Goal: Task Accomplishment & Management: Use online tool/utility

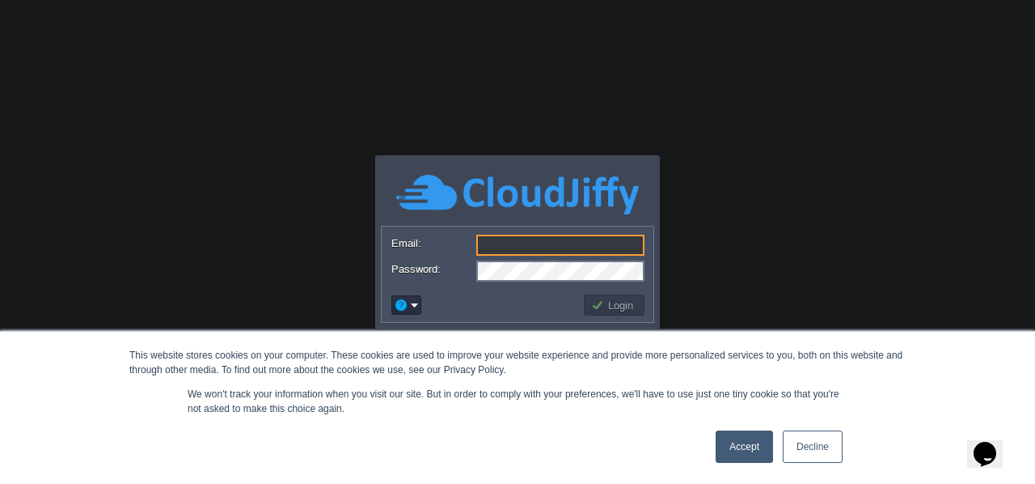
type input "[EMAIL_ADDRESS][DOMAIN_NAME]"
click at [810, 465] on div "Accept Decline" at bounding box center [779, 446] width 137 height 42
click at [810, 453] on link "Decline" at bounding box center [813, 446] width 60 height 32
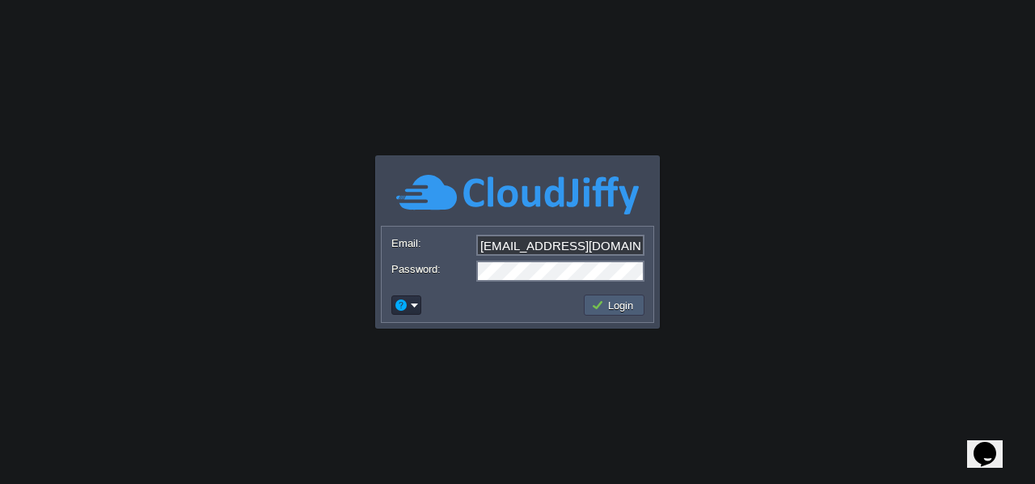
click at [611, 306] on button "Login" at bounding box center [614, 305] width 47 height 15
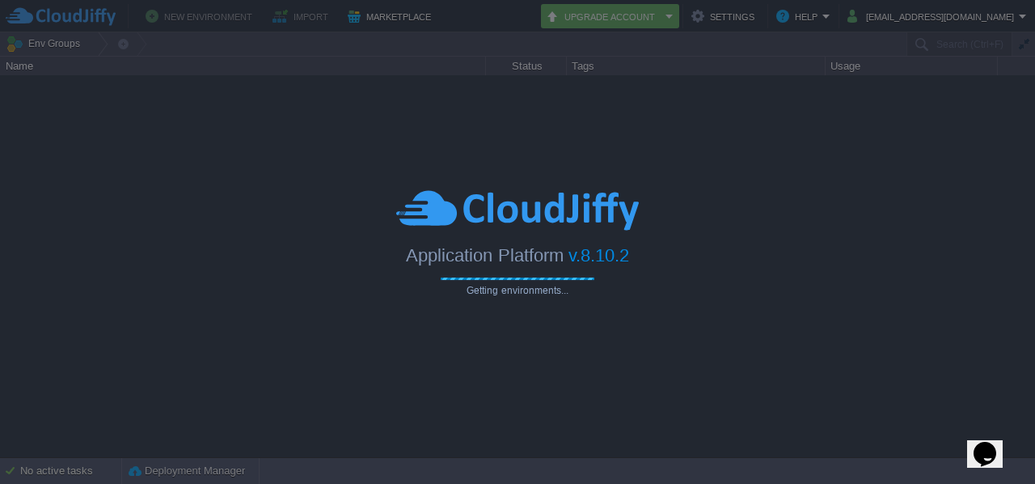
type input "Search (Ctrl+F)"
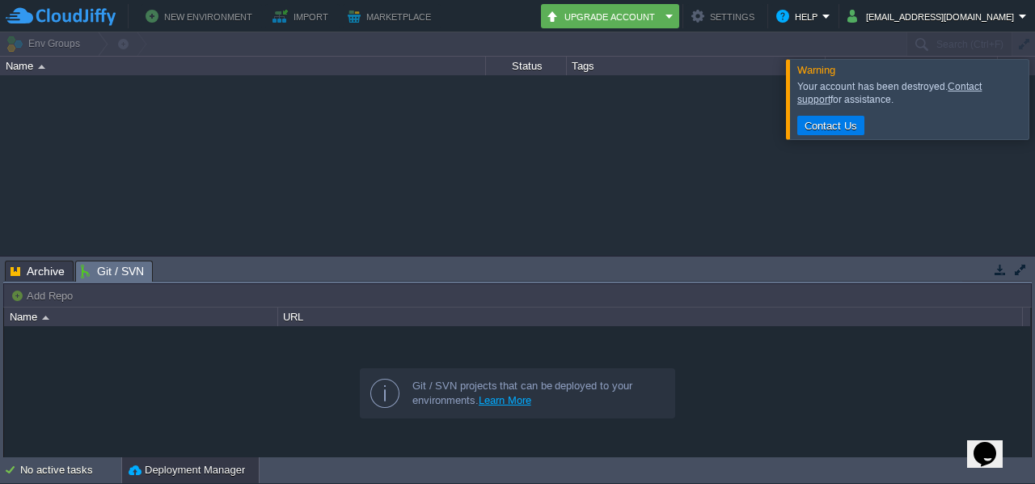
click at [1034, 88] on div at bounding box center [1055, 98] width 0 height 79
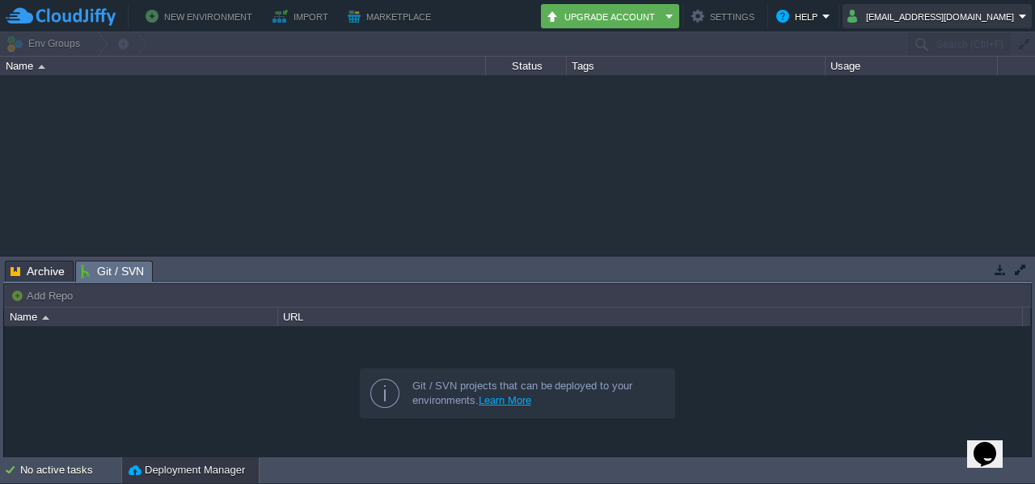
click at [886, 12] on button "[EMAIL_ADDRESS][DOMAIN_NAME]" at bounding box center [933, 15] width 171 height 19
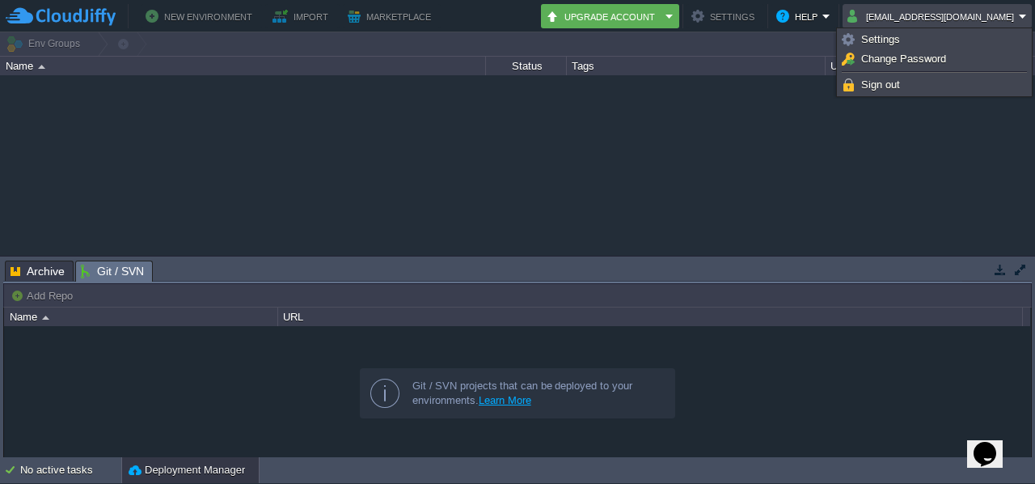
click at [620, 192] on div at bounding box center [517, 165] width 1035 height 180
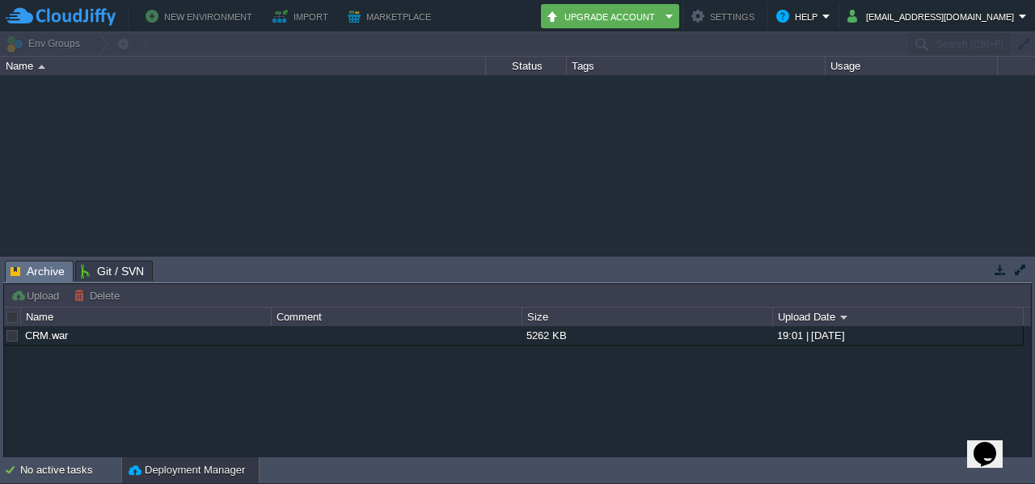
click at [32, 275] on span "Archive" at bounding box center [38, 271] width 54 height 20
click at [366, 337] on div at bounding box center [396, 335] width 249 height 19
click at [34, 331] on link "CRM.war" at bounding box center [46, 335] width 43 height 12
click at [13, 332] on div at bounding box center [12, 335] width 15 height 15
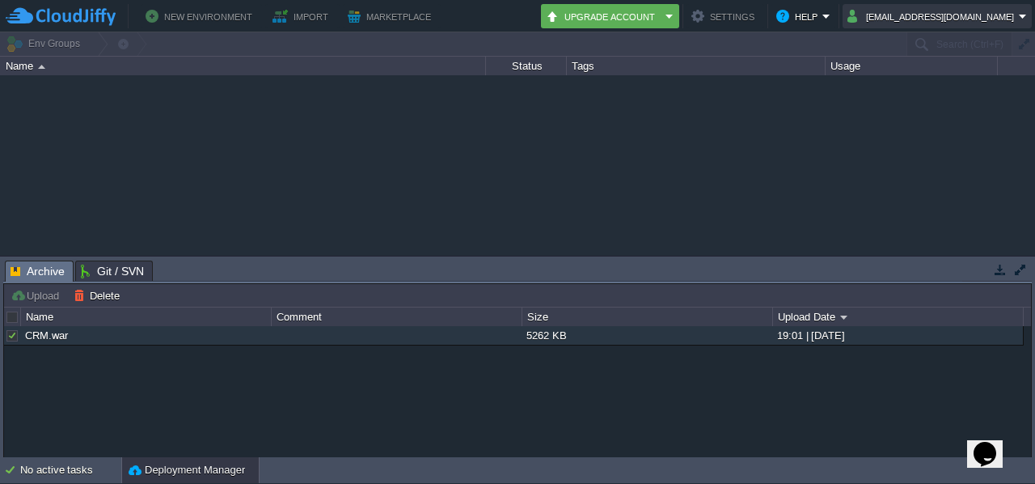
click at [897, 19] on button "[EMAIL_ADDRESS][DOMAIN_NAME]" at bounding box center [933, 15] width 171 height 19
click at [535, 112] on div at bounding box center [517, 165] width 1035 height 180
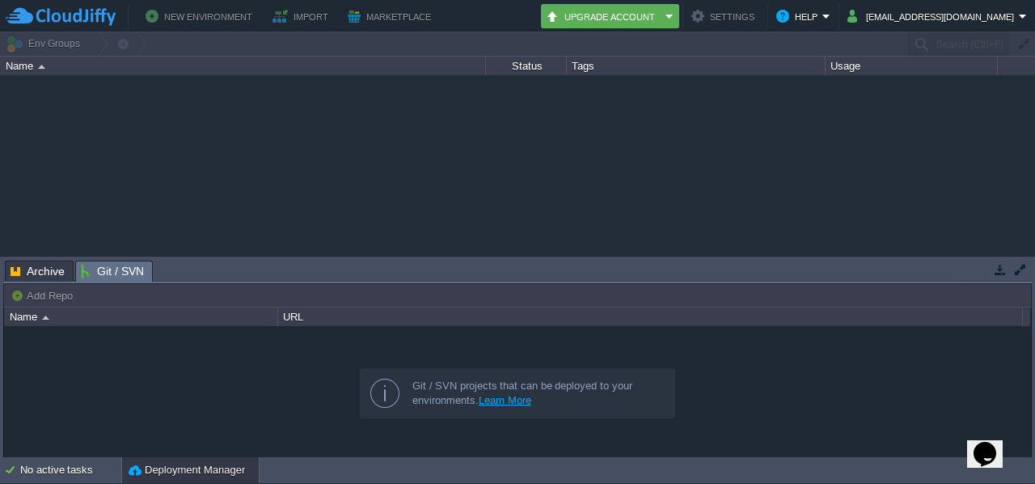
click at [109, 270] on span "Git / SVN" at bounding box center [112, 271] width 63 height 20
click at [41, 282] on div "Tasks Activity Log Archive Git / SVN" at bounding box center [517, 271] width 1029 height 23
click at [39, 268] on span "Archive" at bounding box center [38, 270] width 54 height 19
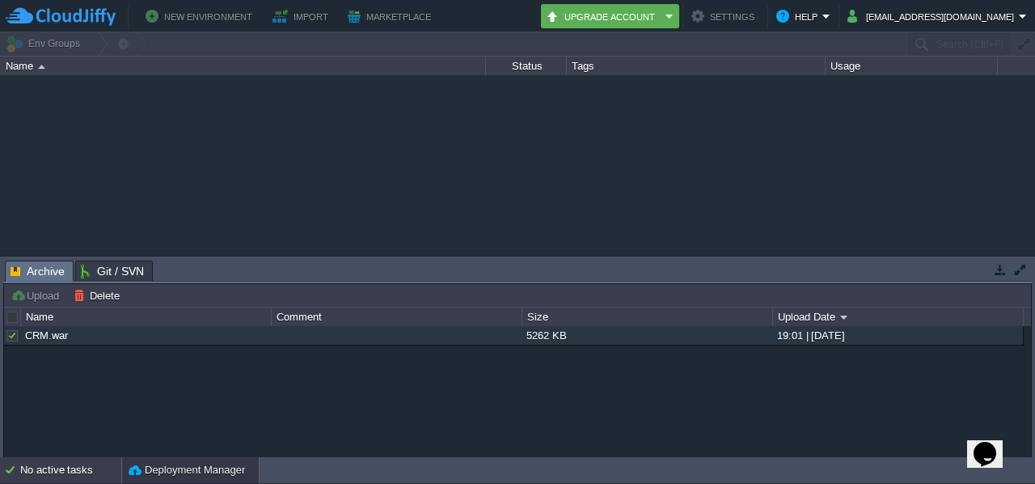
click at [76, 468] on div "No active tasks" at bounding box center [70, 470] width 101 height 26
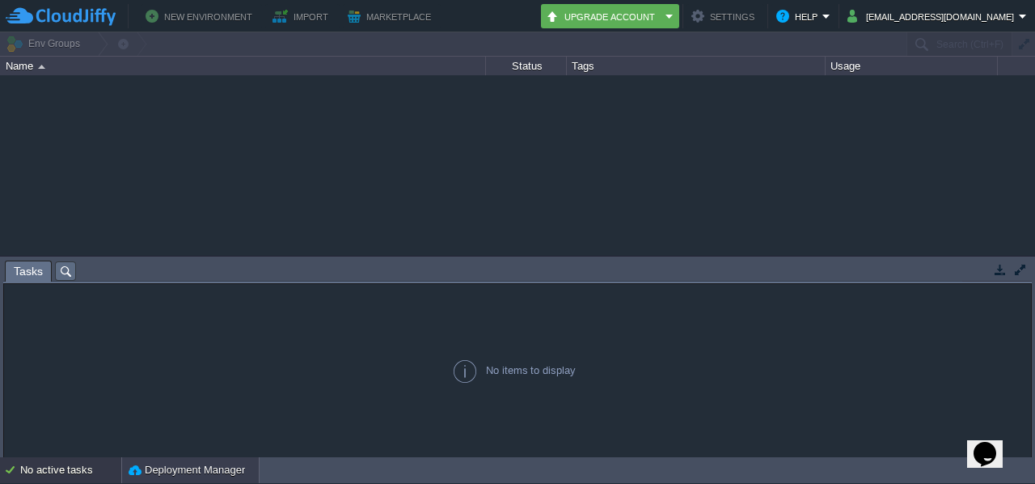
click at [158, 473] on button "Deployment Manager" at bounding box center [187, 470] width 116 height 16
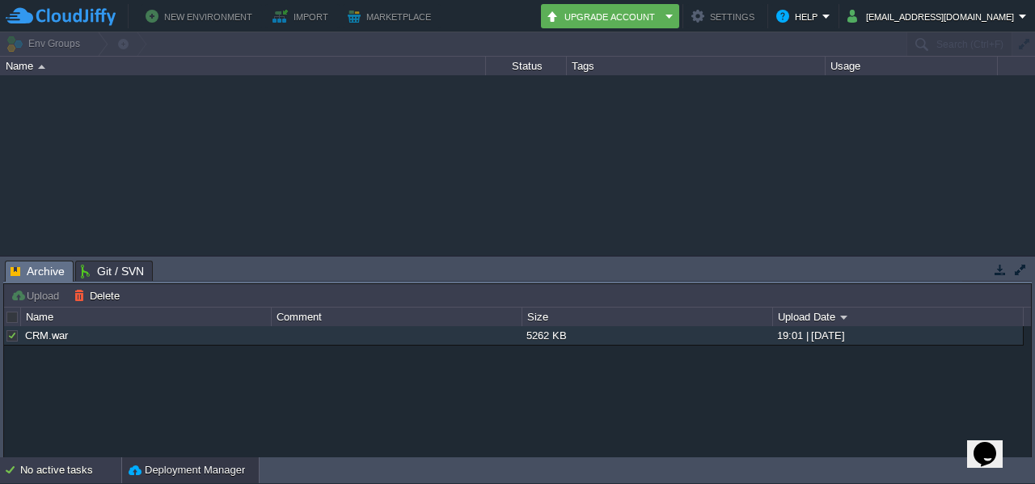
click at [84, 461] on div "No active tasks" at bounding box center [70, 470] width 101 height 26
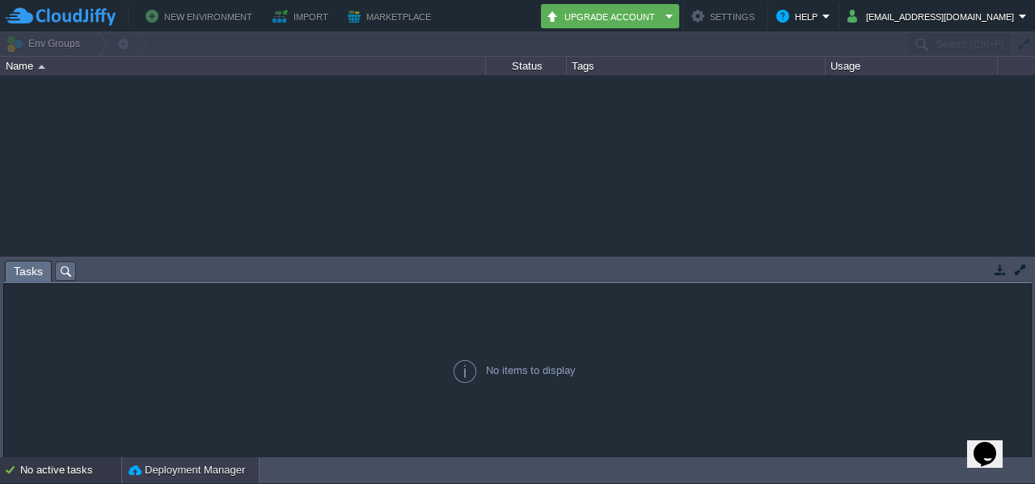
click at [142, 463] on button "Deployment Manager" at bounding box center [187, 470] width 116 height 16
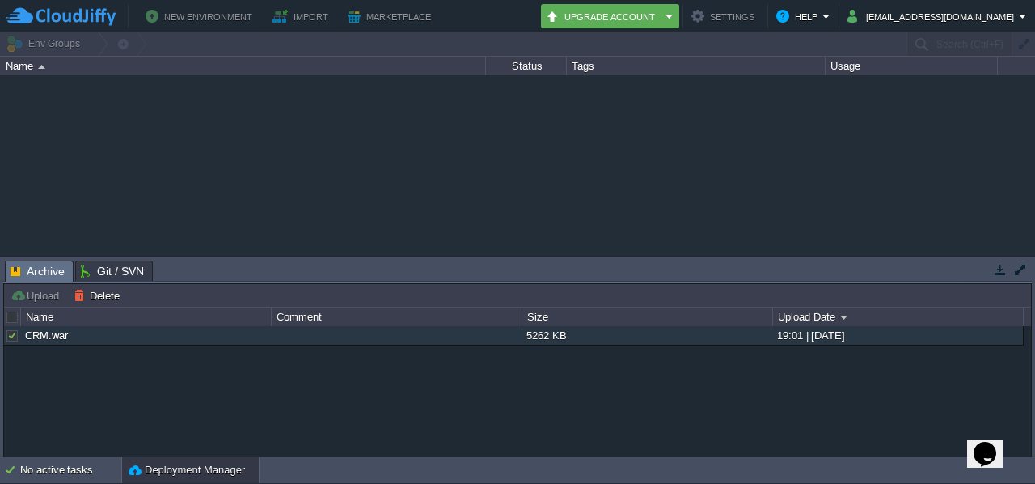
click at [40, 294] on button "Upload" at bounding box center [37, 295] width 53 height 15
click at [193, 19] on button "New Environment" at bounding box center [202, 15] width 112 height 19
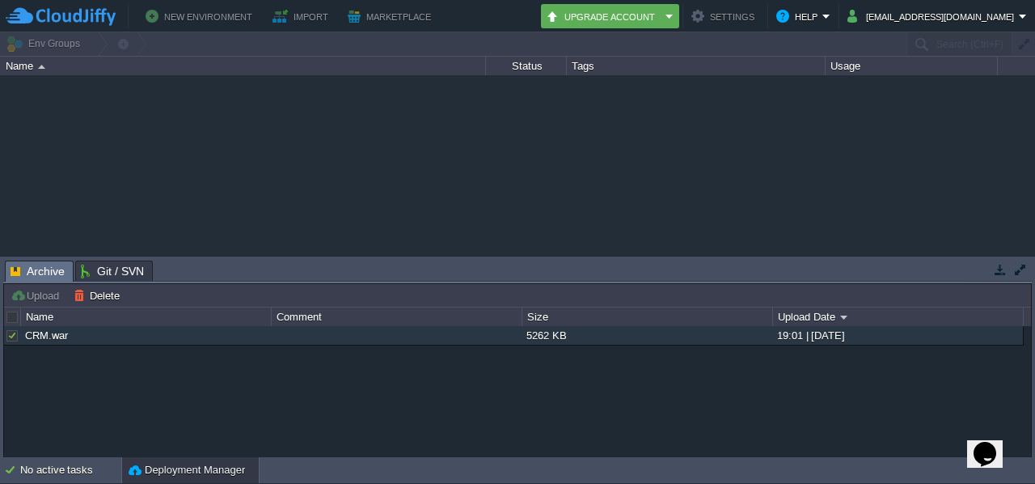
click at [108, 269] on span "Git / SVN" at bounding box center [112, 270] width 63 height 19
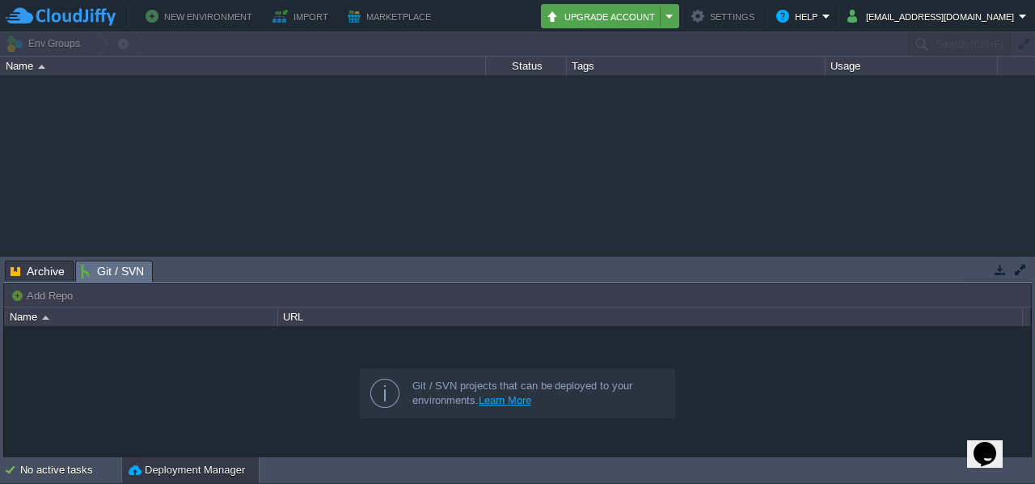
click at [673, 9] on em "Upgrade Account" at bounding box center [610, 15] width 129 height 19
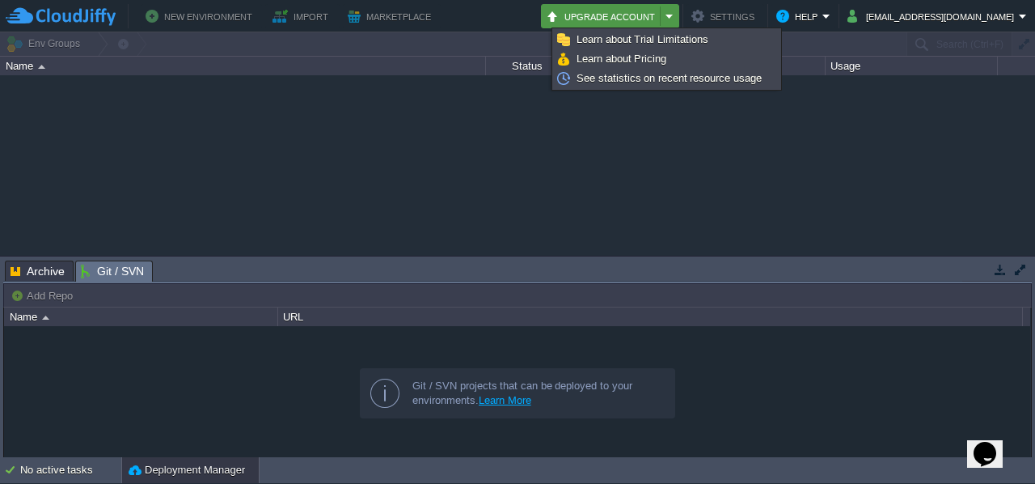
click at [628, 162] on div at bounding box center [517, 165] width 1035 height 180
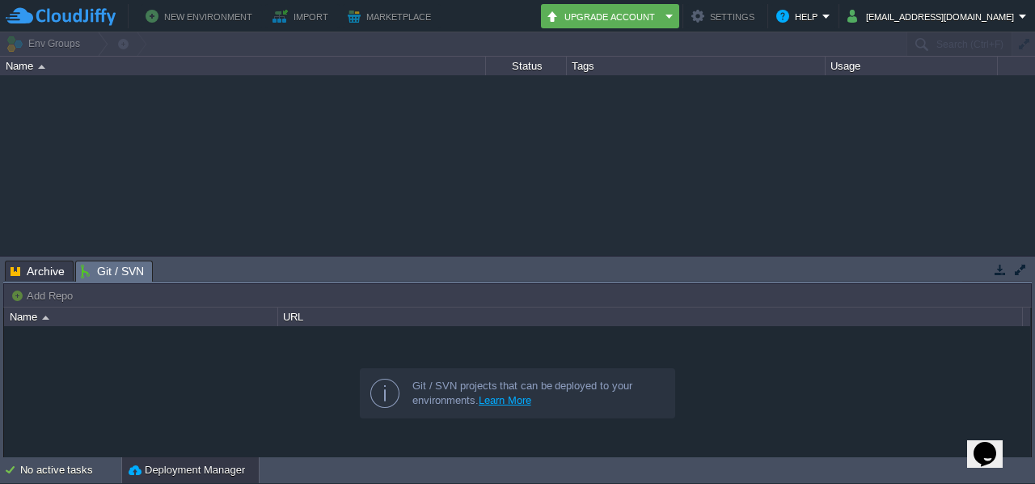
click at [731, 10] on button "Settings" at bounding box center [726, 15] width 68 height 19
click at [809, 11] on button "Help" at bounding box center [799, 15] width 46 height 19
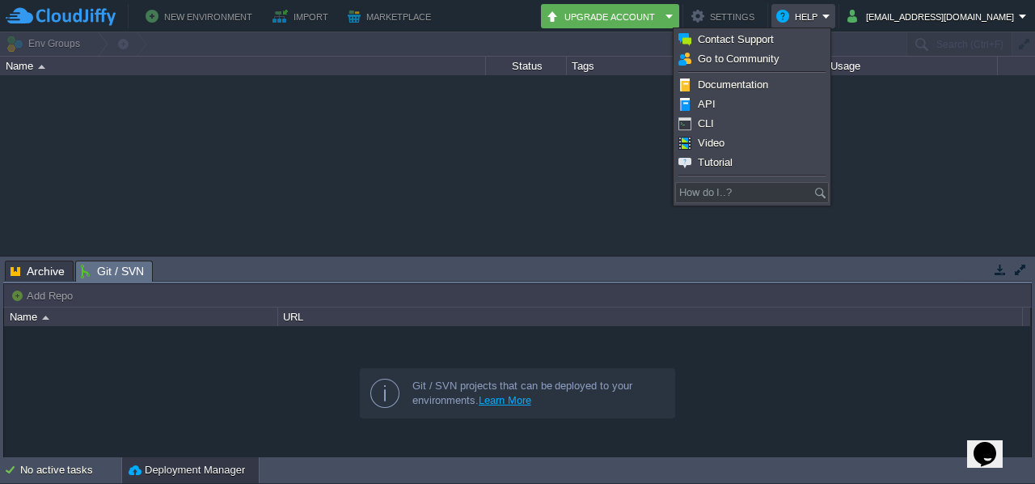
click at [938, 99] on div at bounding box center [517, 165] width 1035 height 180
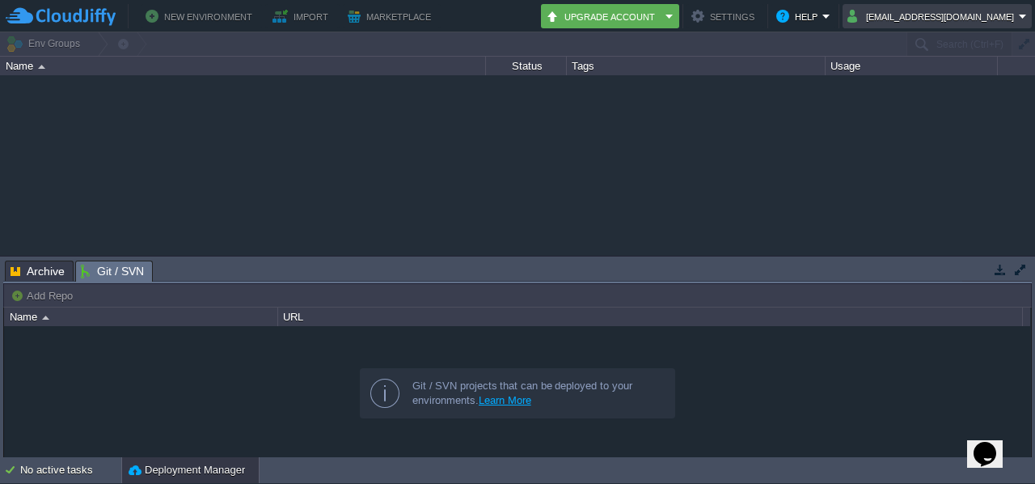
click at [937, 14] on button "[EMAIL_ADDRESS][DOMAIN_NAME]" at bounding box center [933, 15] width 171 height 19
click at [680, 146] on div at bounding box center [517, 165] width 1035 height 180
